Goal: Information Seeking & Learning: Learn about a topic

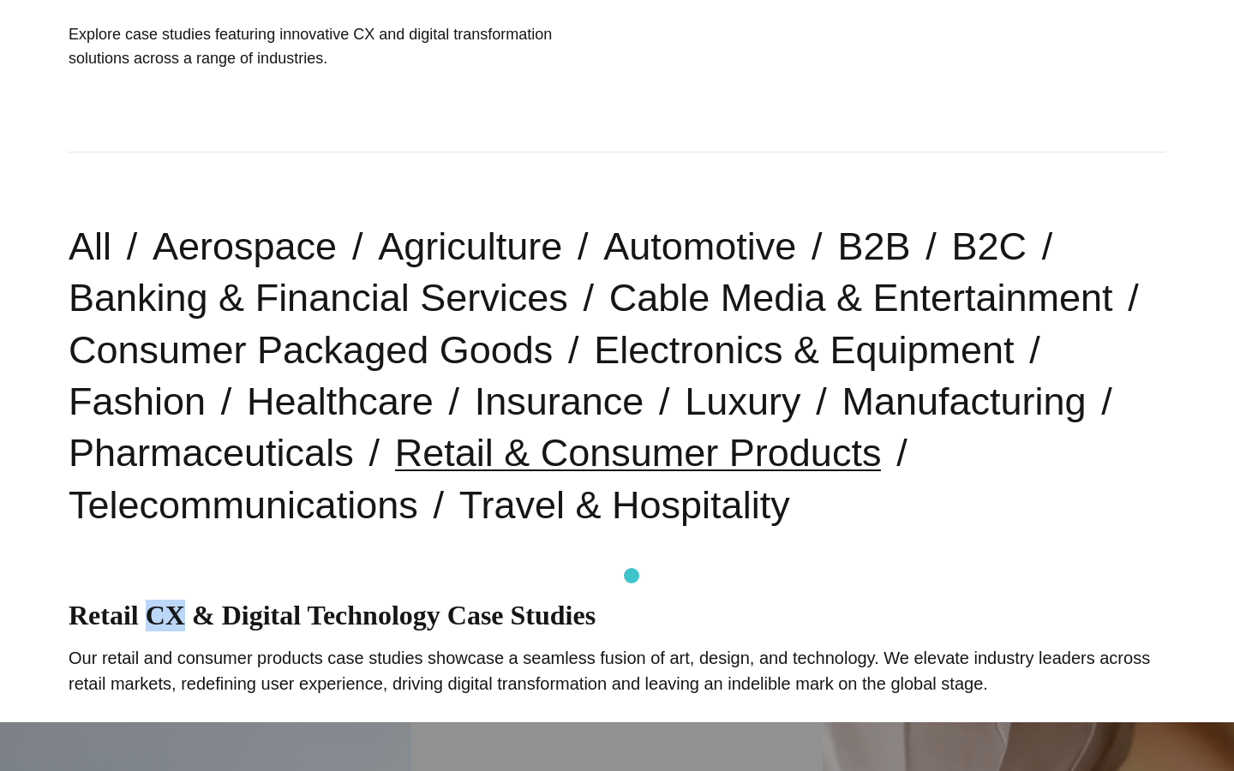
scroll to position [350, 0]
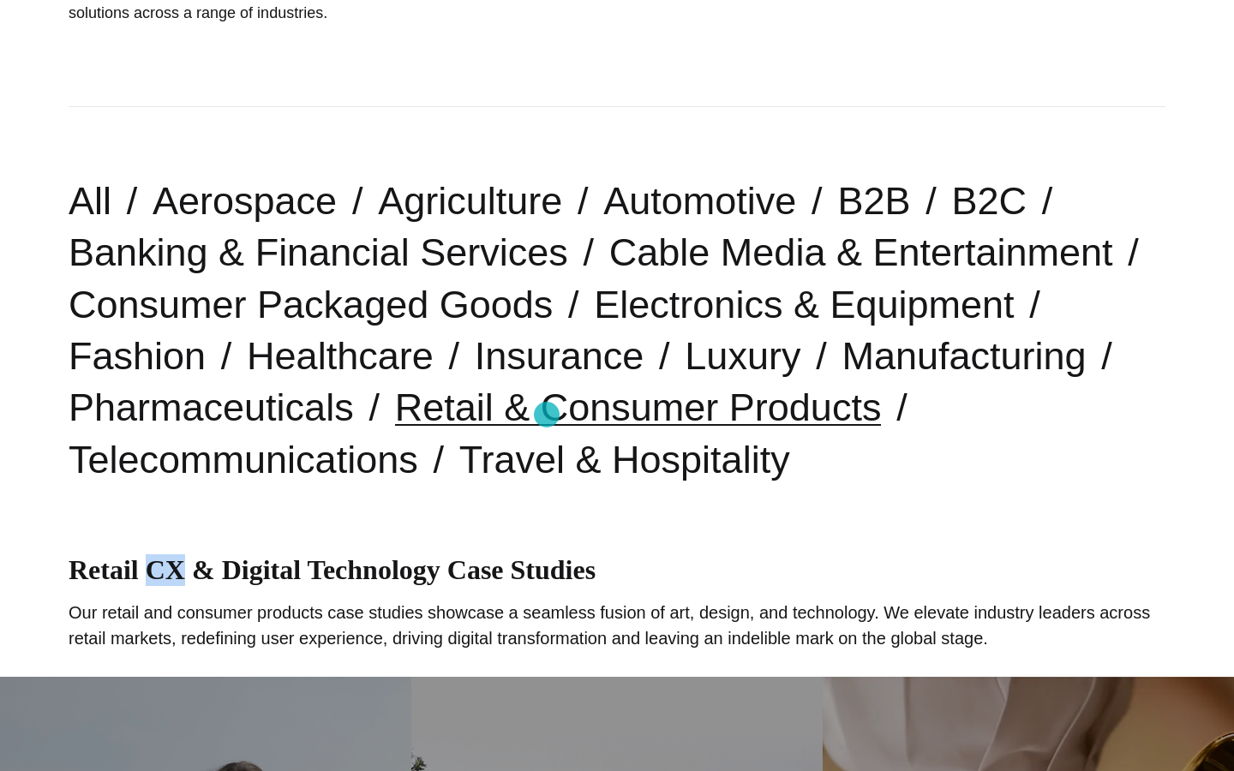
click at [547, 415] on link "Retail & Consumer Products" at bounding box center [638, 407] width 487 height 44
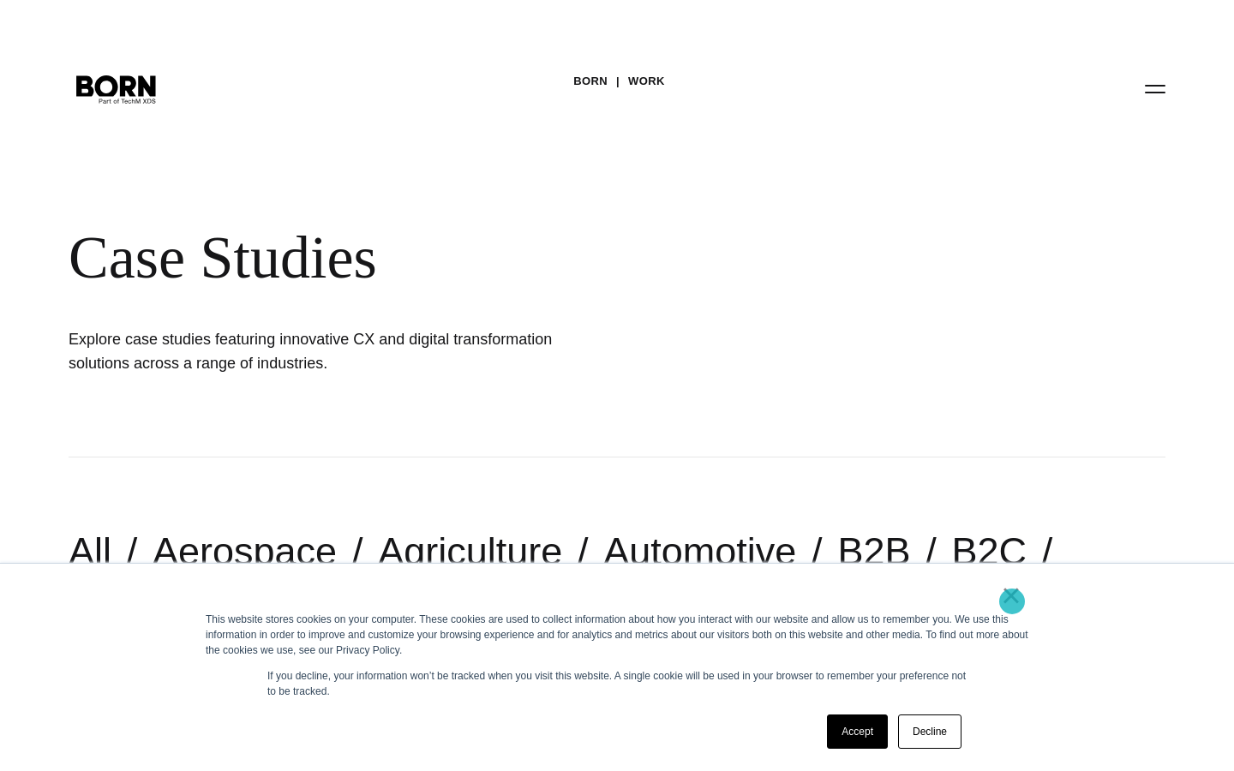
click at [1012, 601] on link "×" at bounding box center [1011, 595] width 21 height 15
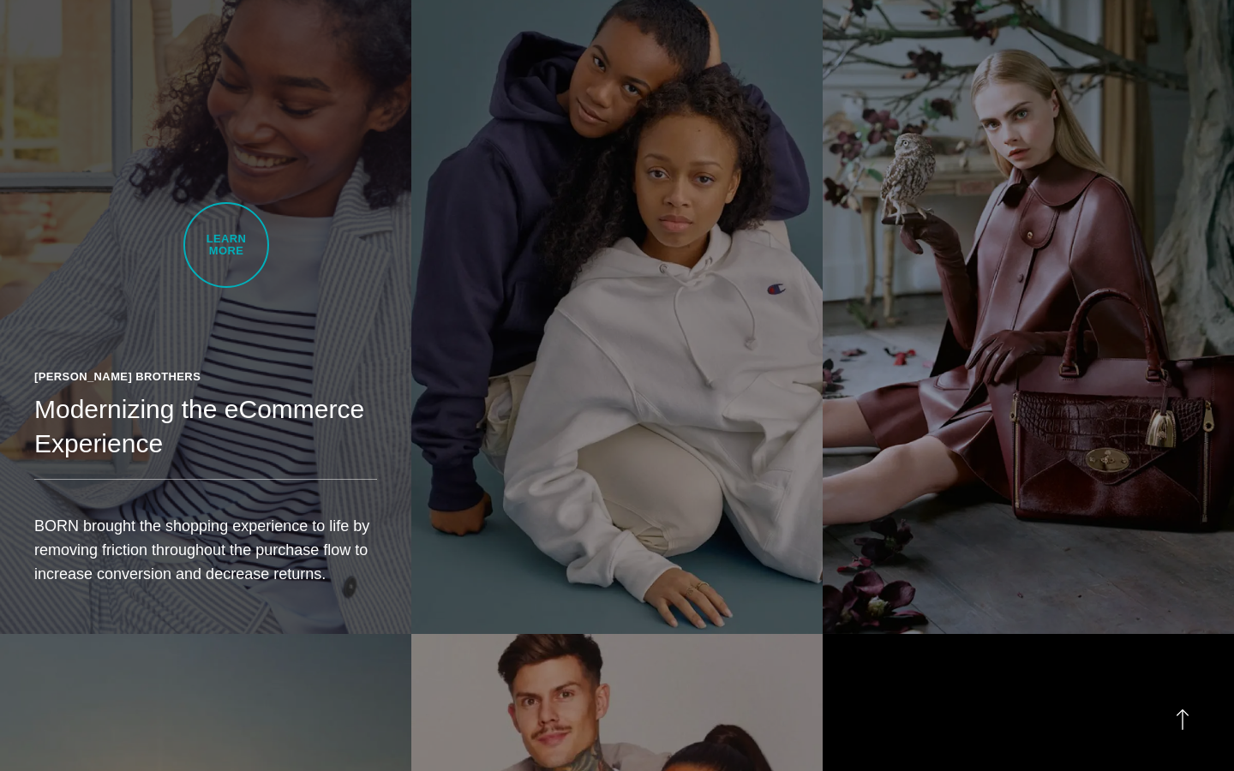
scroll to position [1693, 0]
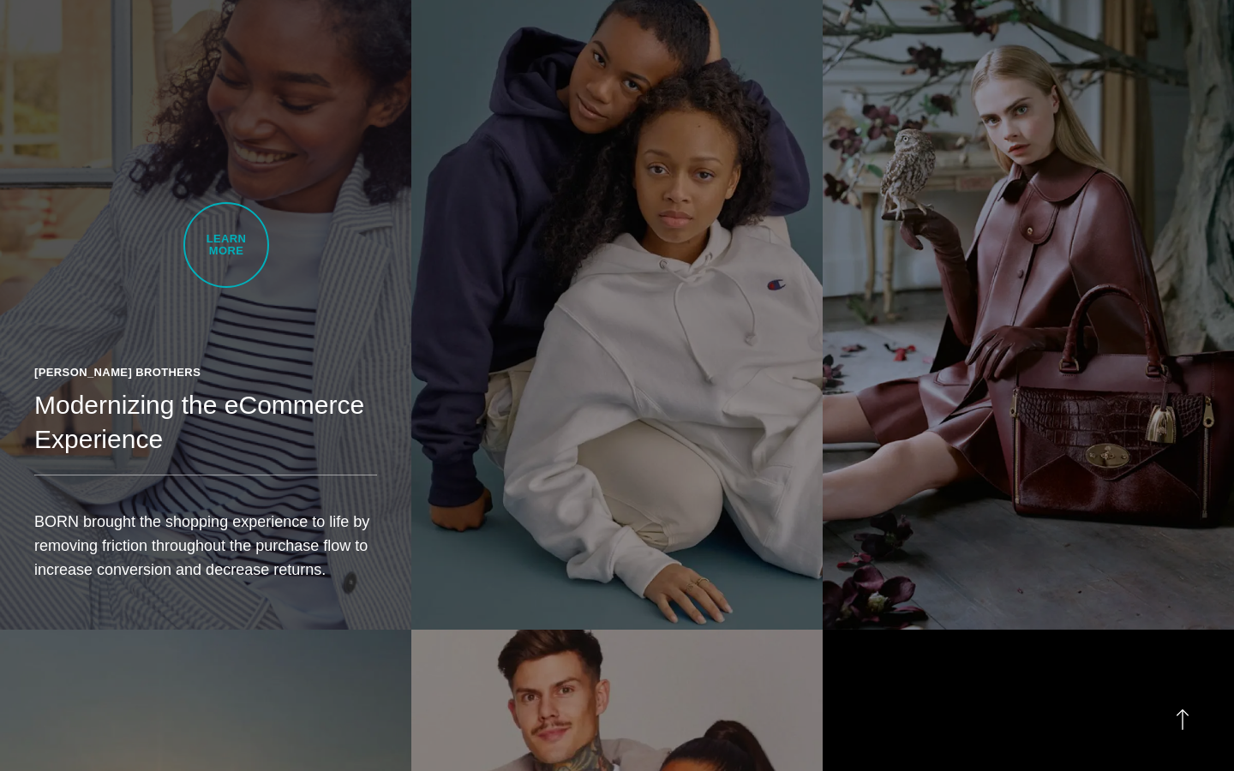
click at [226, 245] on link "Brooks Brothers Modernizing the eCommerce Experience BORN brought the shopping …" at bounding box center [205, 306] width 411 height 648
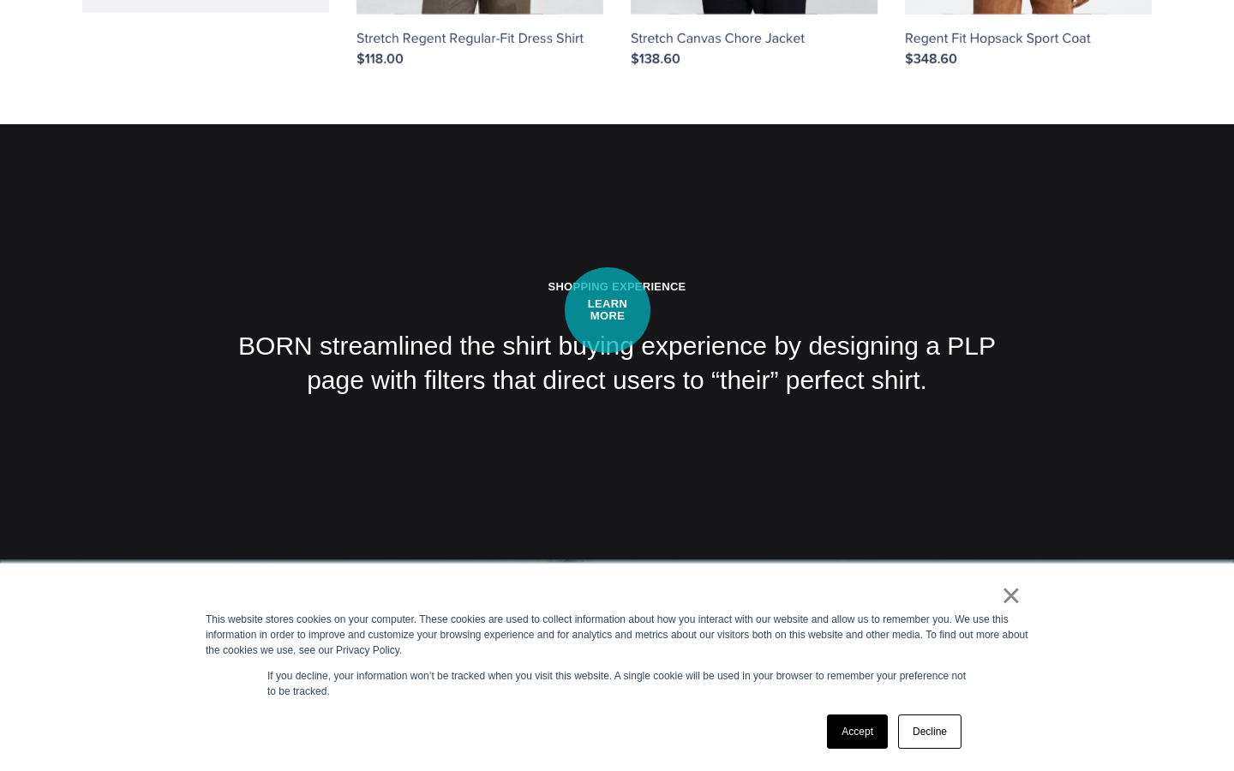
scroll to position [13233, 0]
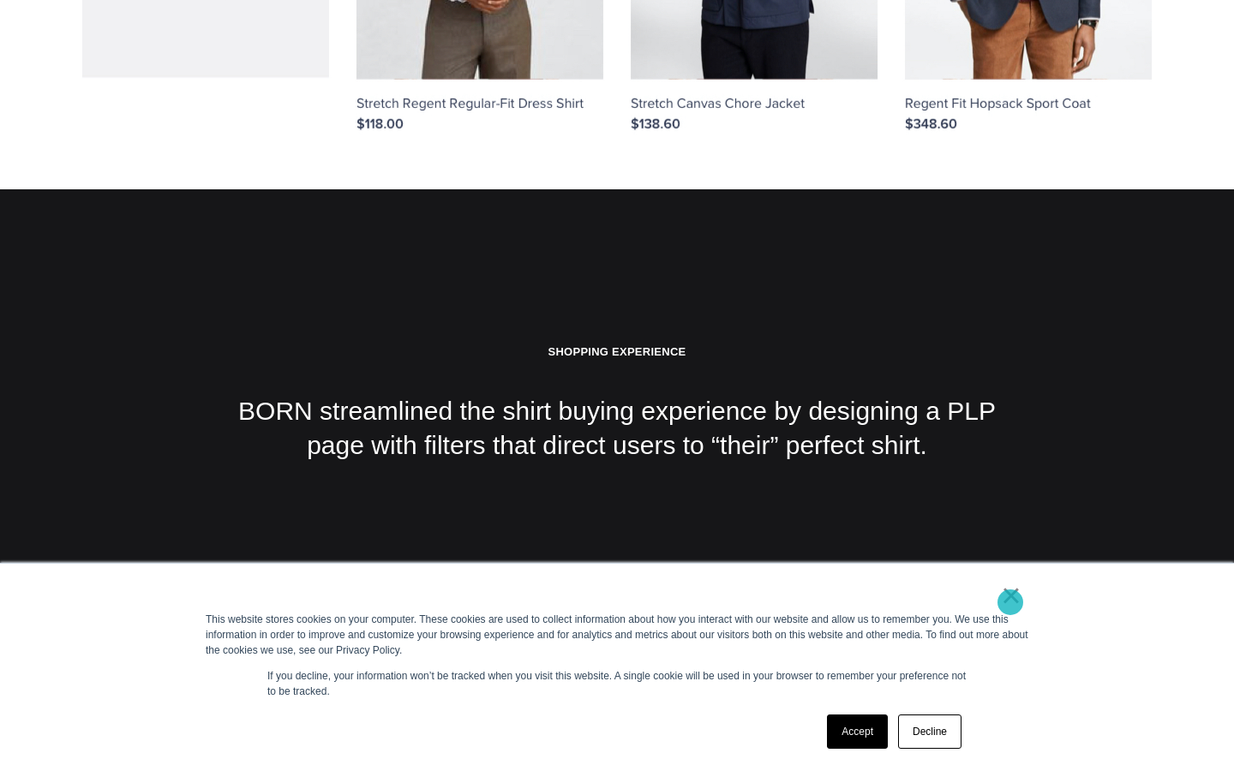
click at [1010, 602] on link "×" at bounding box center [1011, 595] width 21 height 15
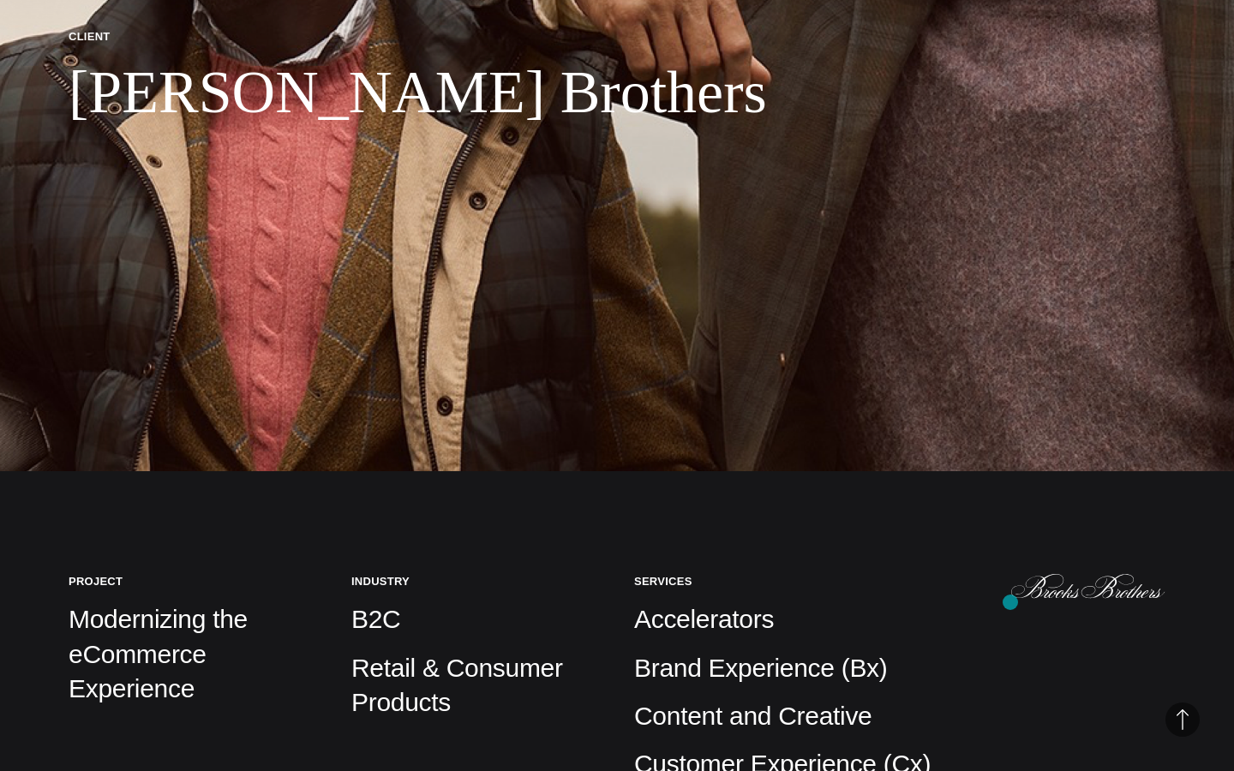
scroll to position [0, 0]
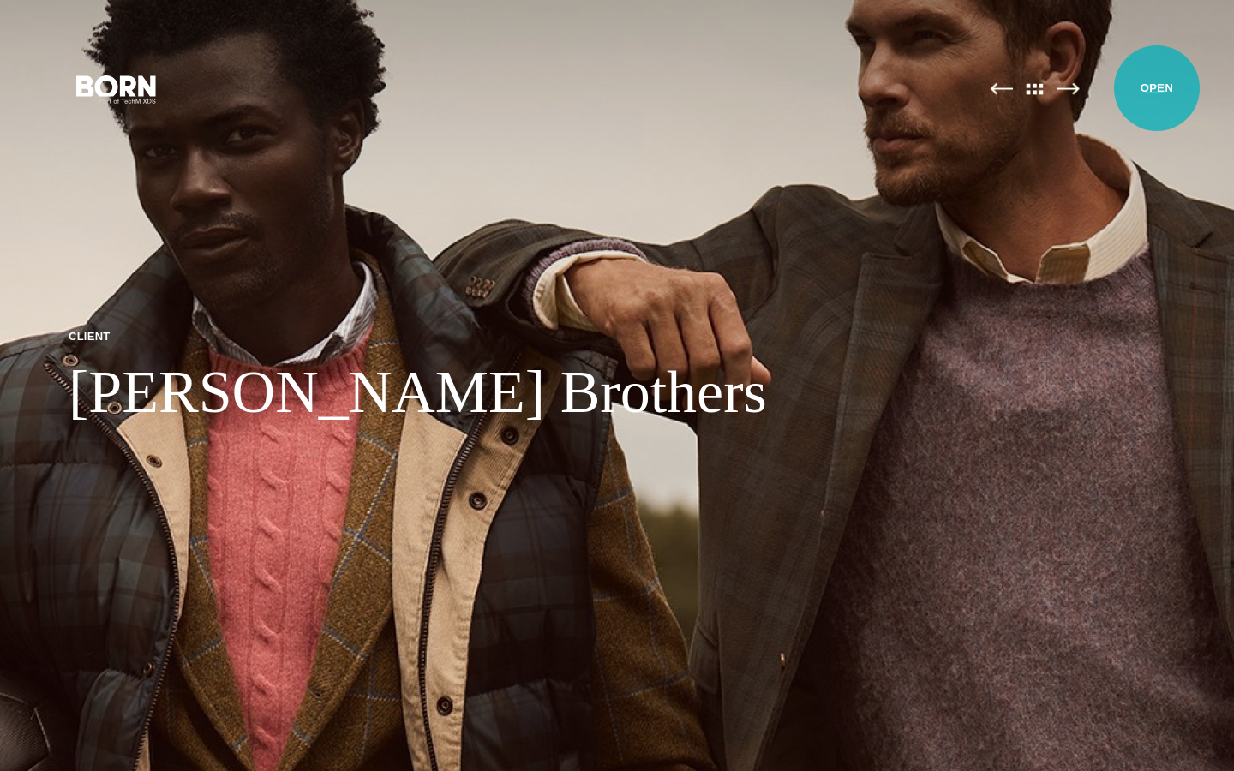
click at [1156, 88] on button "Primary Menu" at bounding box center [1154, 88] width 41 height 36
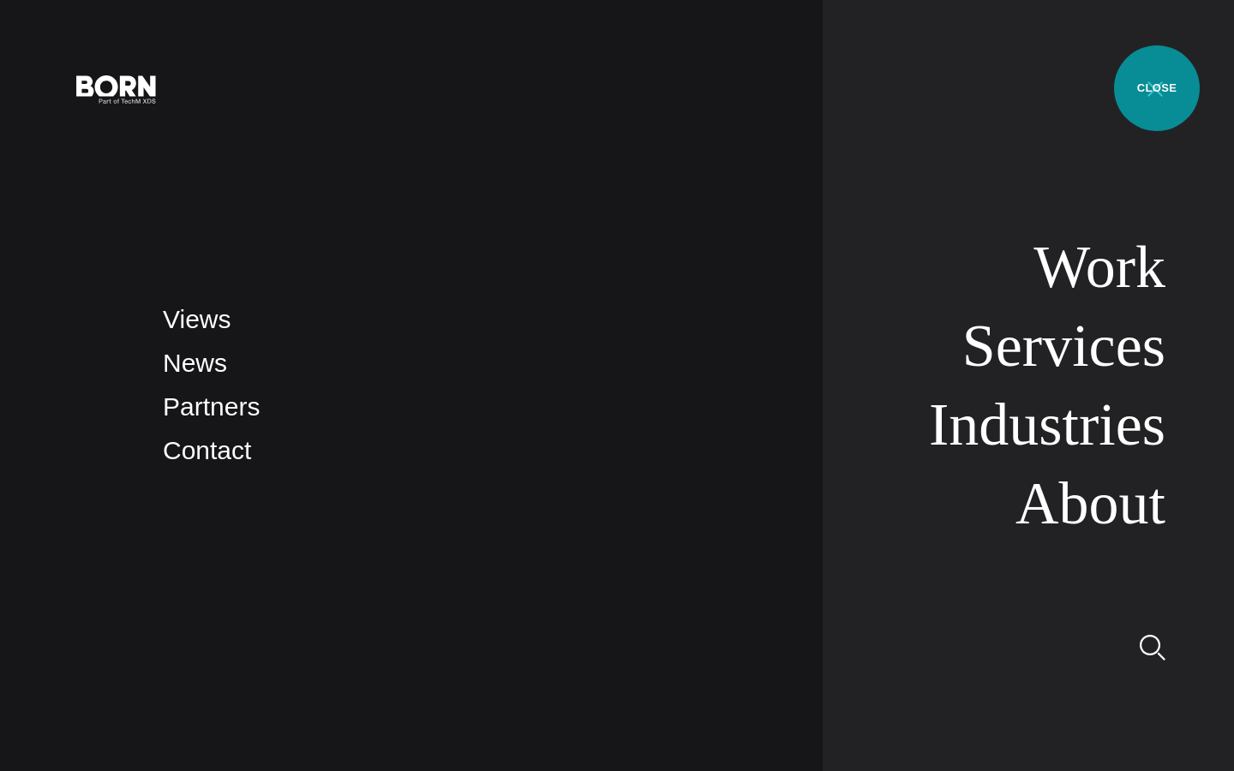
click at [1156, 88] on button "Primary Menu" at bounding box center [1154, 88] width 41 height 36
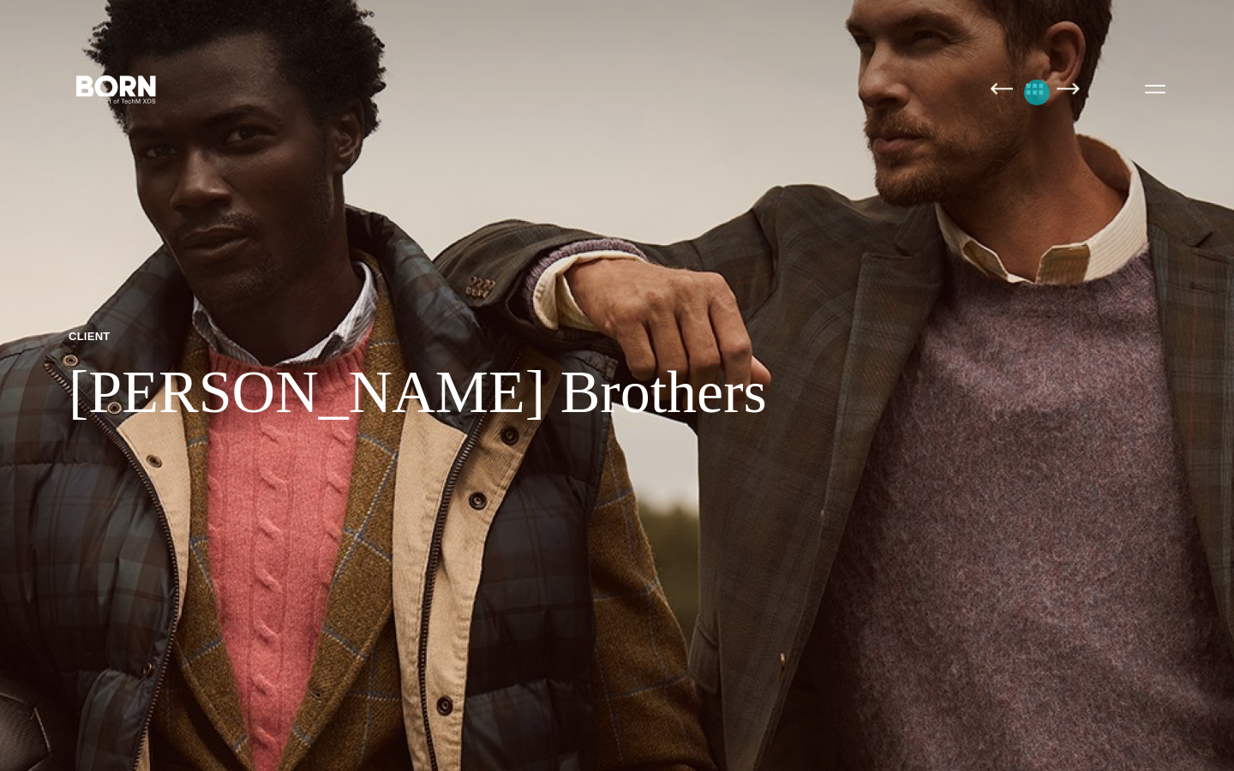
click at [1037, 93] on img at bounding box center [1035, 88] width 36 height 13
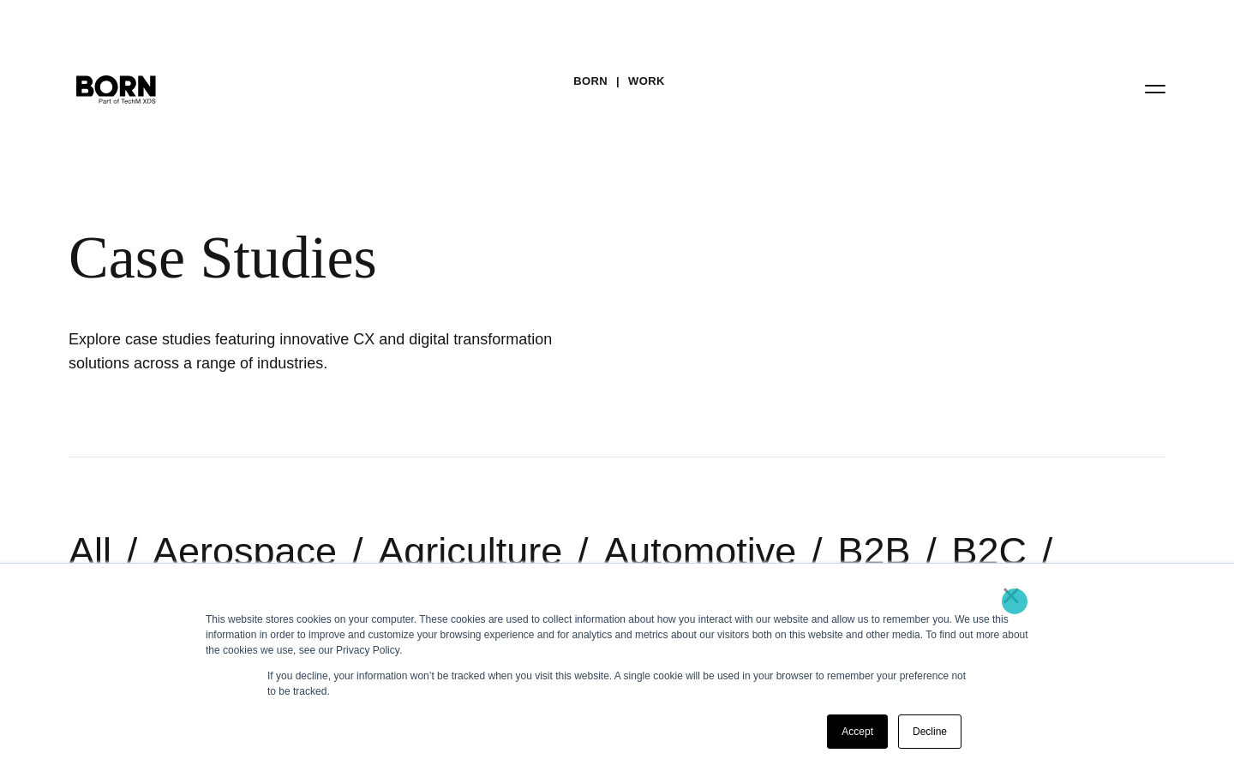
click at [1013, 601] on link "×" at bounding box center [1011, 595] width 21 height 15
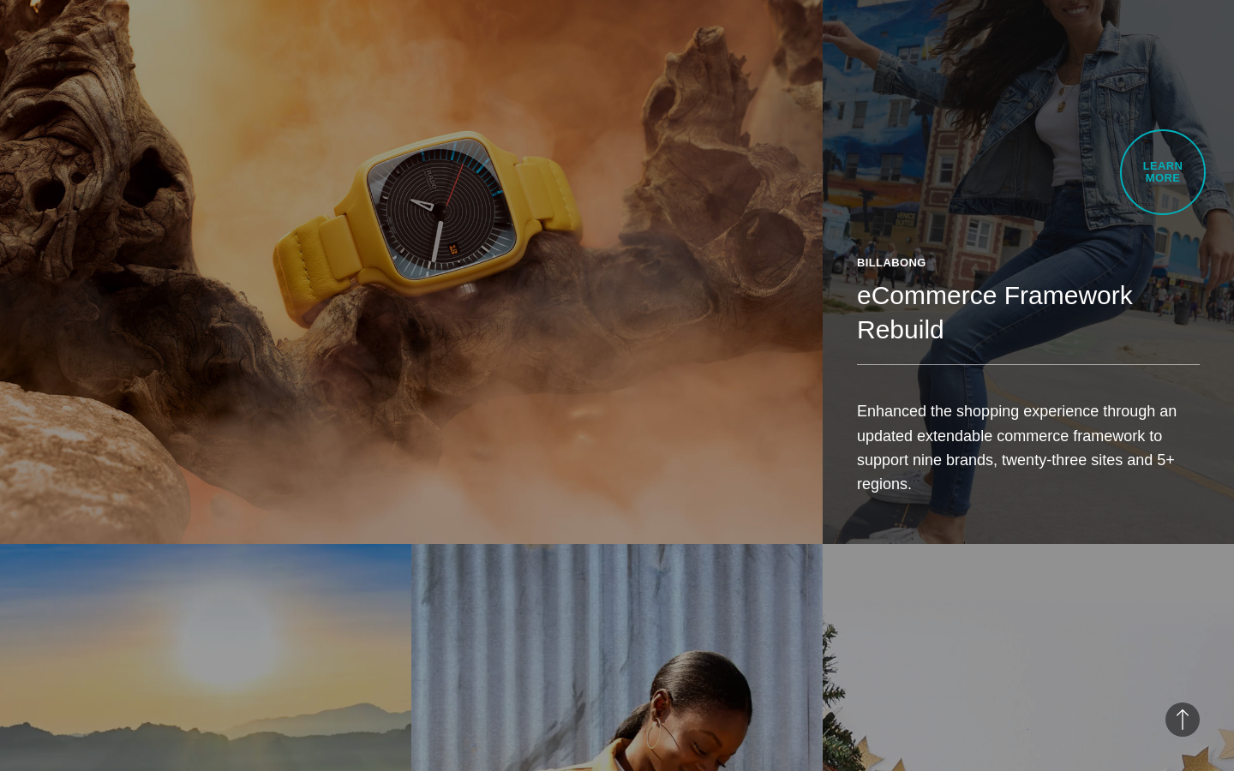
scroll to position [1126, 0]
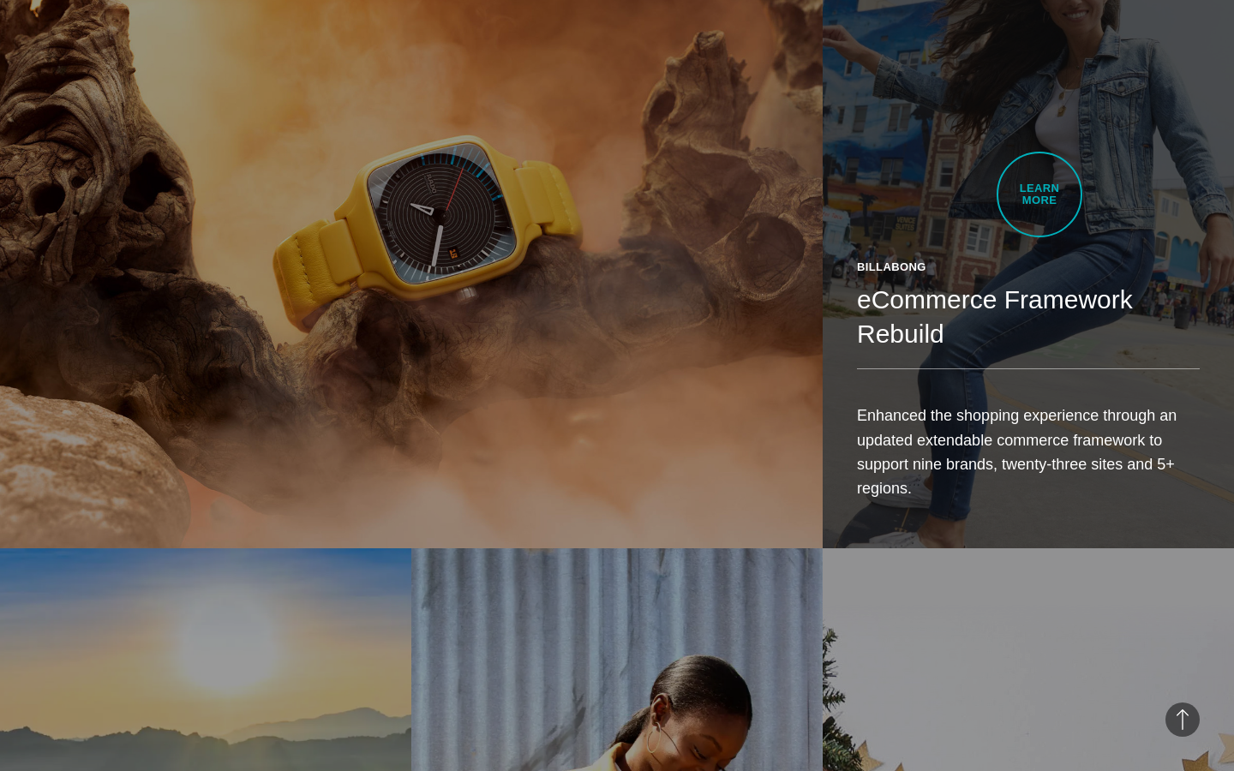
click at [1039, 194] on link "Billabong eCommerce Framework Rebuild Enhanced the shopping experience through …" at bounding box center [1027, 225] width 411 height 648
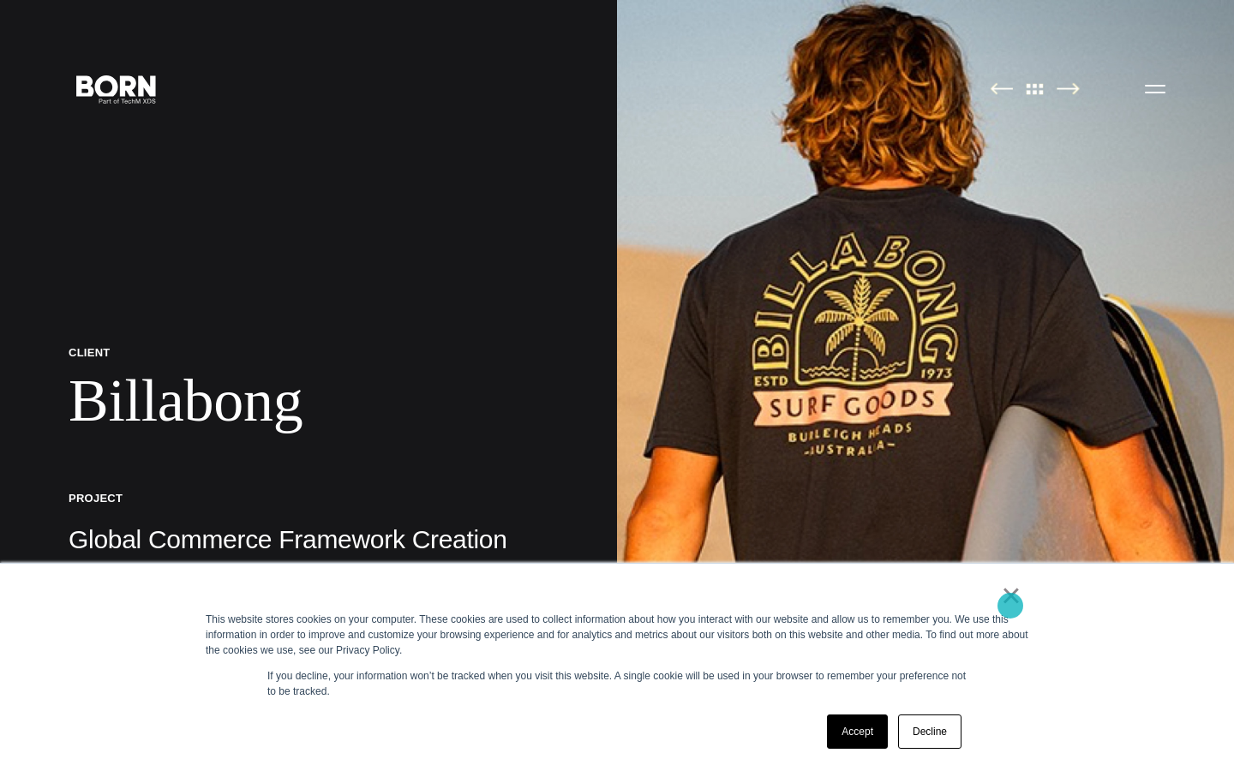
click at [1010, 603] on link "×" at bounding box center [1011, 595] width 21 height 15
